Goal: Navigation & Orientation: Find specific page/section

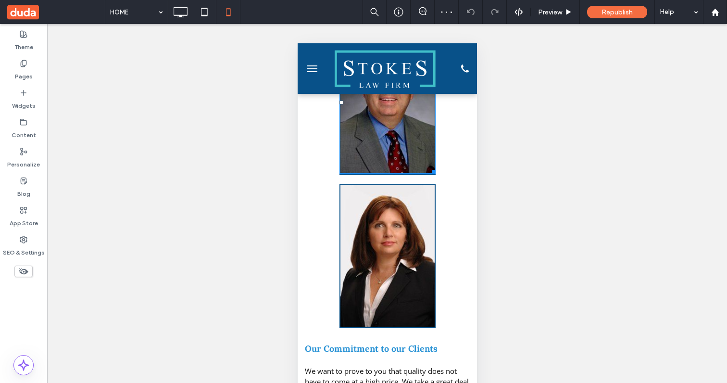
scroll to position [565, 0]
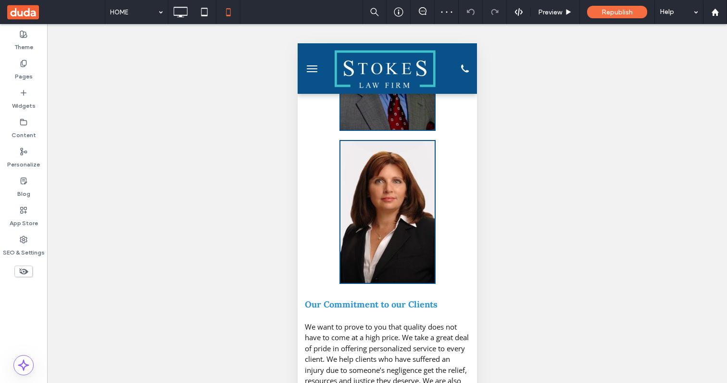
click at [314, 69] on button "menu" at bounding box center [311, 68] width 19 height 19
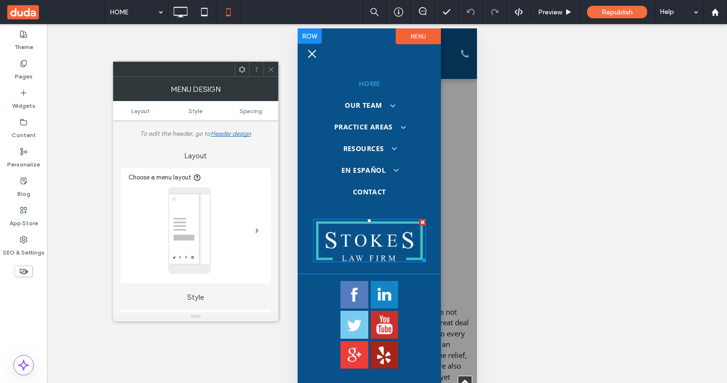
scroll to position [0, 0]
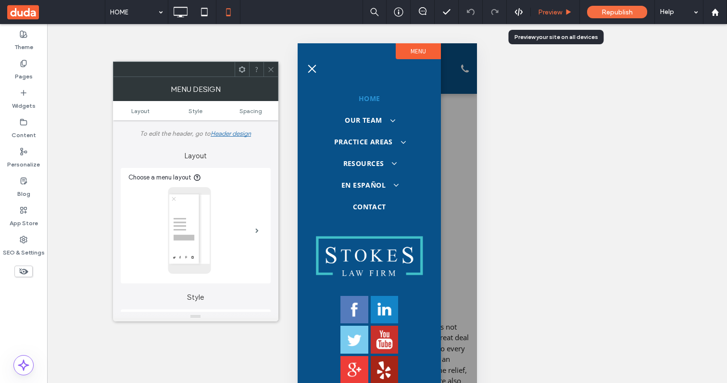
click at [543, 12] on span "Preview" at bounding box center [550, 12] width 24 height 8
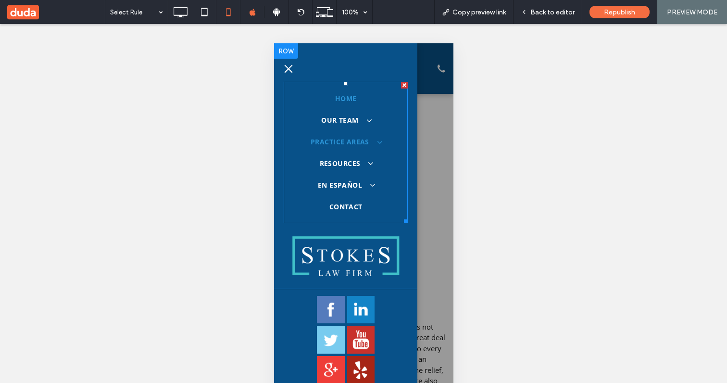
click at [348, 143] on span "PRACTICE AREAS" at bounding box center [345, 142] width 70 height 10
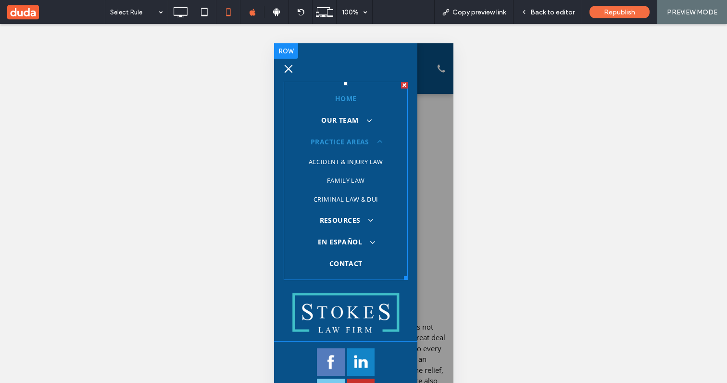
click at [359, 141] on span "PRACTICE AREAS" at bounding box center [345, 142] width 70 height 10
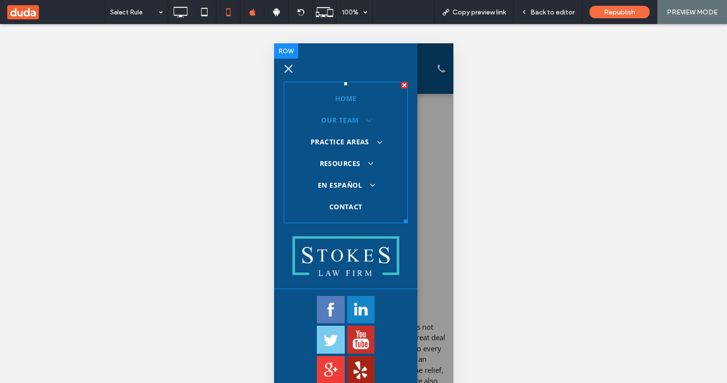
click at [356, 119] on span at bounding box center [363, 120] width 15 height 9
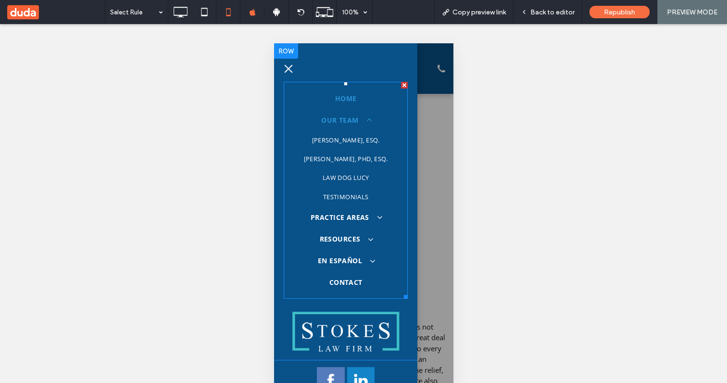
click at [356, 119] on span at bounding box center [363, 120] width 15 height 9
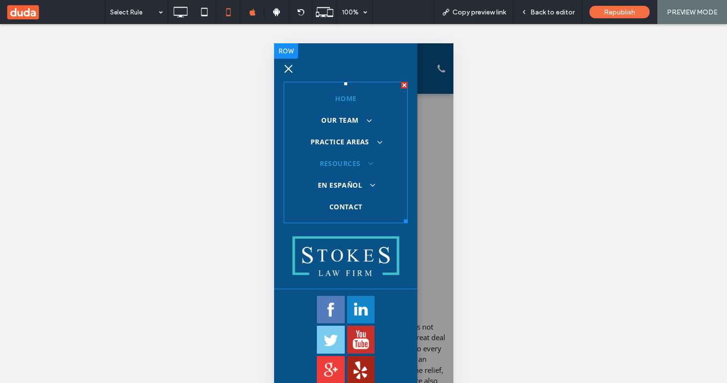
click at [350, 164] on span "RESOURCES" at bounding box center [345, 163] width 52 height 10
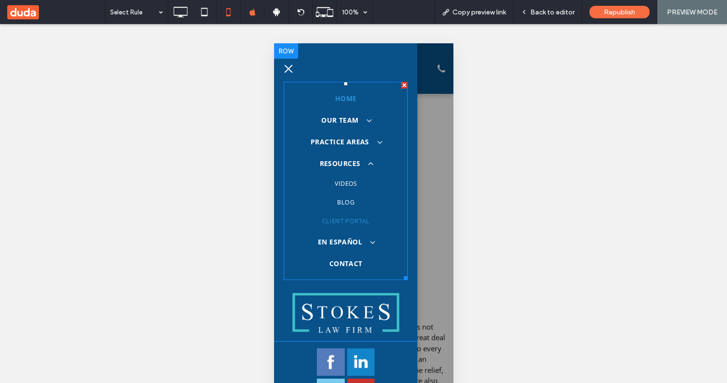
click at [347, 217] on span "CLIENT PORTAL" at bounding box center [346, 220] width 48 height 9
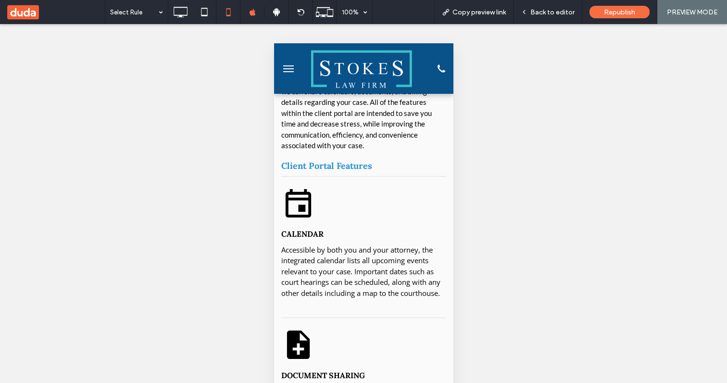
scroll to position [175, 0]
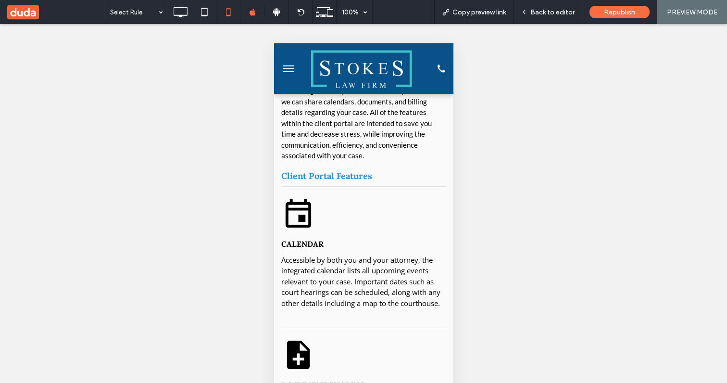
click at [329, 170] on span "Client Portal Features" at bounding box center [326, 175] width 91 height 11
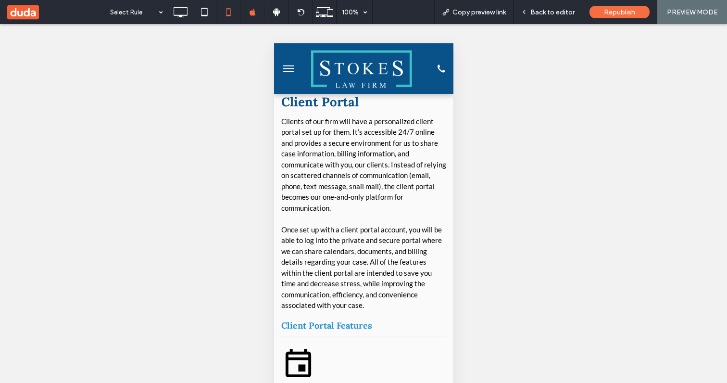
scroll to position [0, 0]
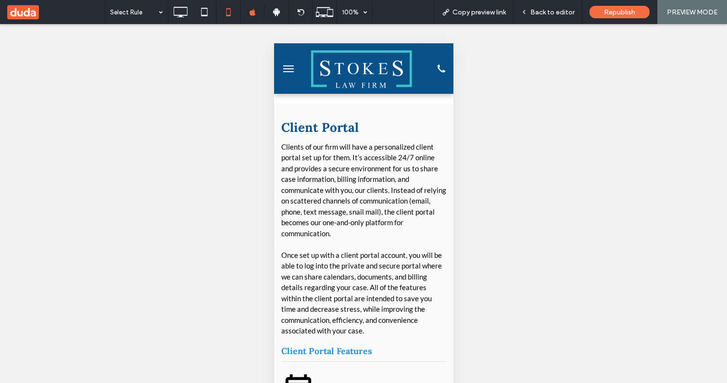
click at [326, 131] on span "Client Portal" at bounding box center [319, 127] width 77 height 16
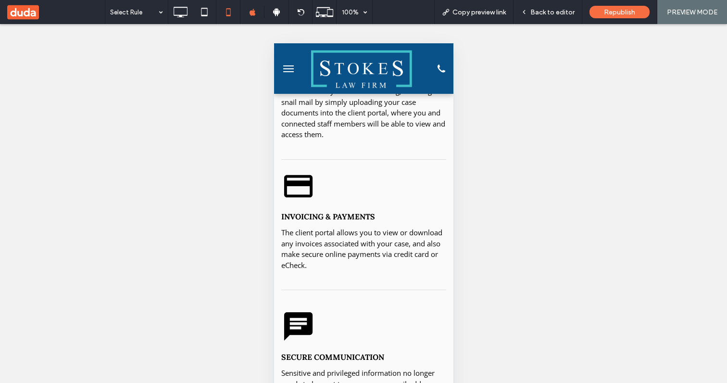
scroll to position [514, 0]
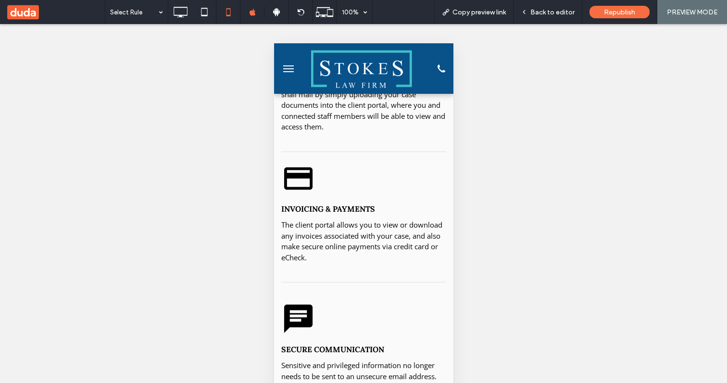
click at [293, 167] on img at bounding box center [298, 179] width 34 height 34
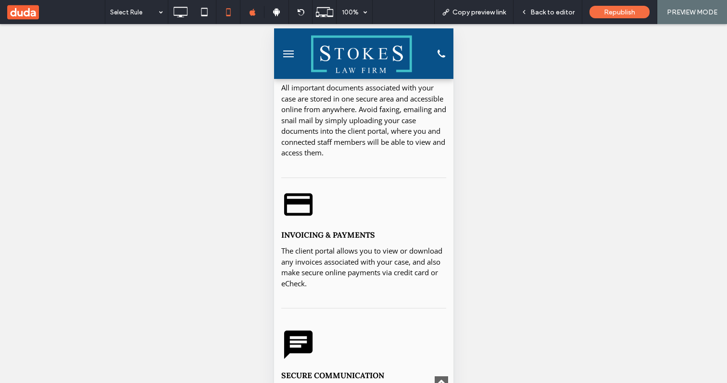
scroll to position [344, 0]
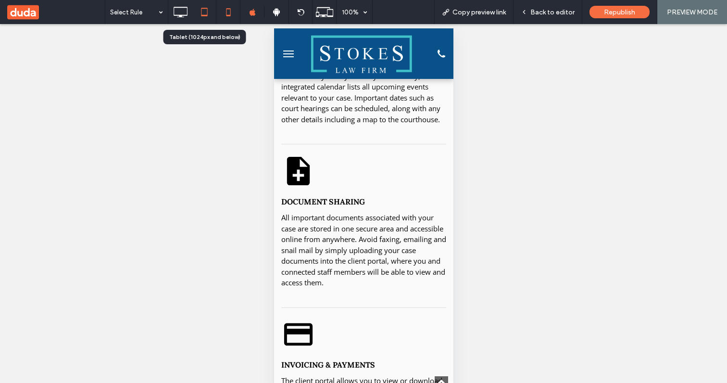
click at [200, 10] on icon at bounding box center [204, 11] width 19 height 19
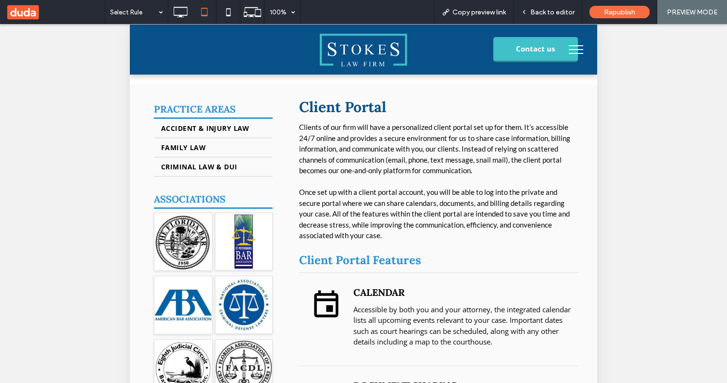
scroll to position [0, 0]
click at [582, 50] on span "menu" at bounding box center [576, 49] width 14 height 1
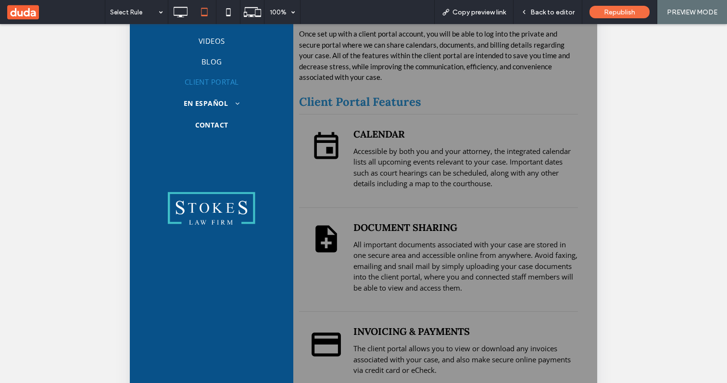
scroll to position [174, 0]
click at [221, 212] on img at bounding box center [211, 207] width 92 height 36
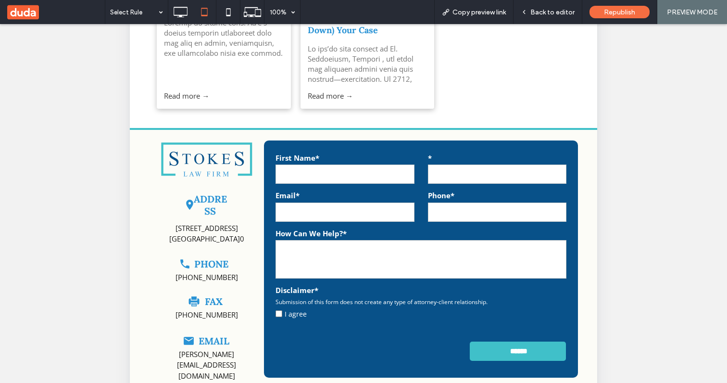
scroll to position [181, 0]
